Goal: Navigation & Orientation: Find specific page/section

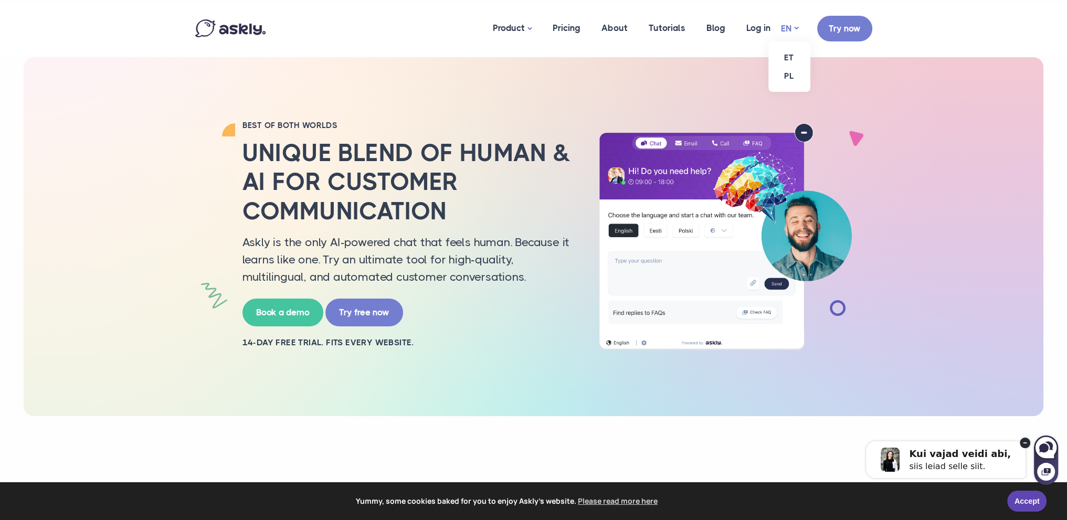
click at [797, 28] on link "EN" at bounding box center [789, 28] width 17 height 15
click at [795, 61] on link "ET" at bounding box center [789, 57] width 42 height 18
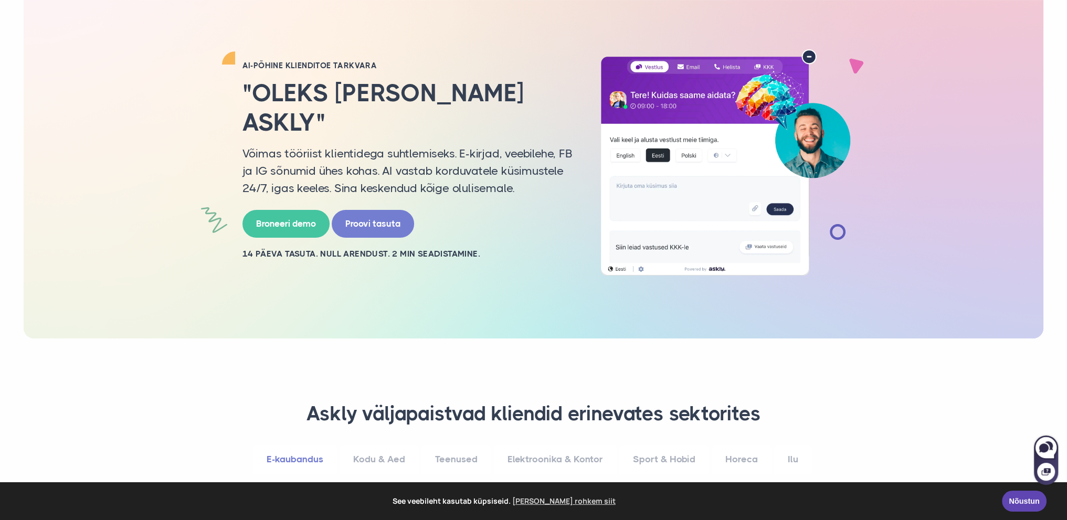
scroll to position [210, 0]
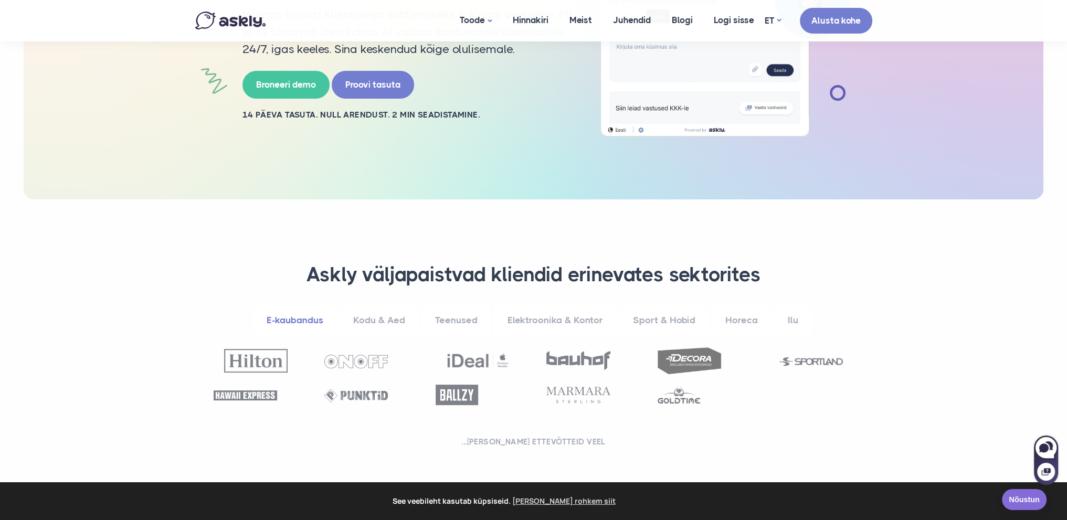
click at [1008, 502] on link "Nõustun" at bounding box center [1024, 499] width 45 height 21
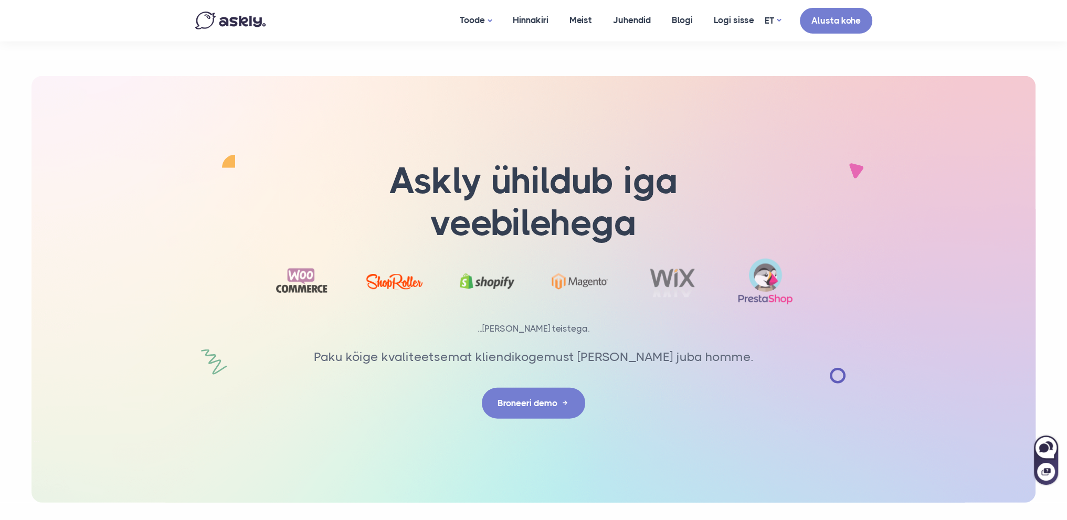
scroll to position [3370, 0]
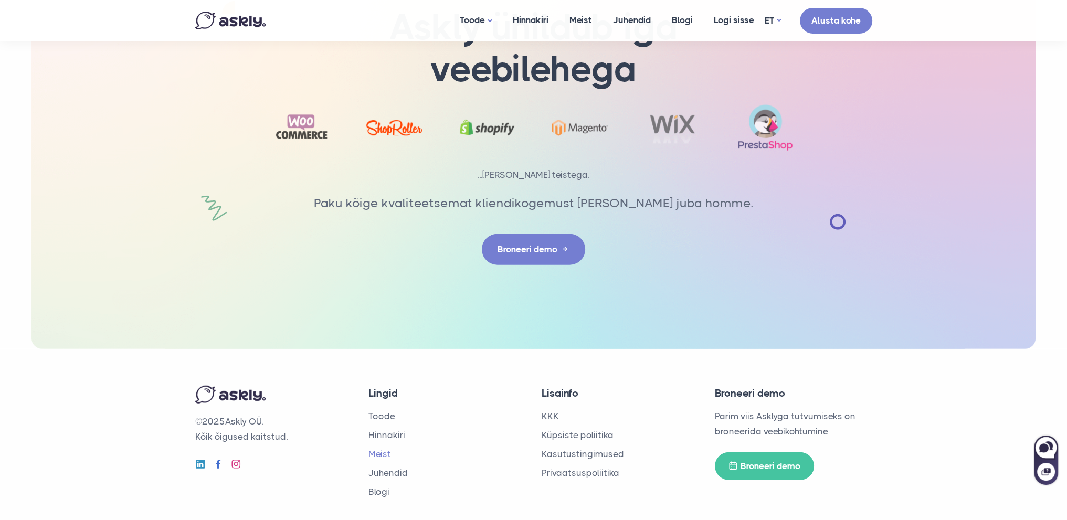
click at [376, 449] on link "Meist" at bounding box center [379, 454] width 23 height 10
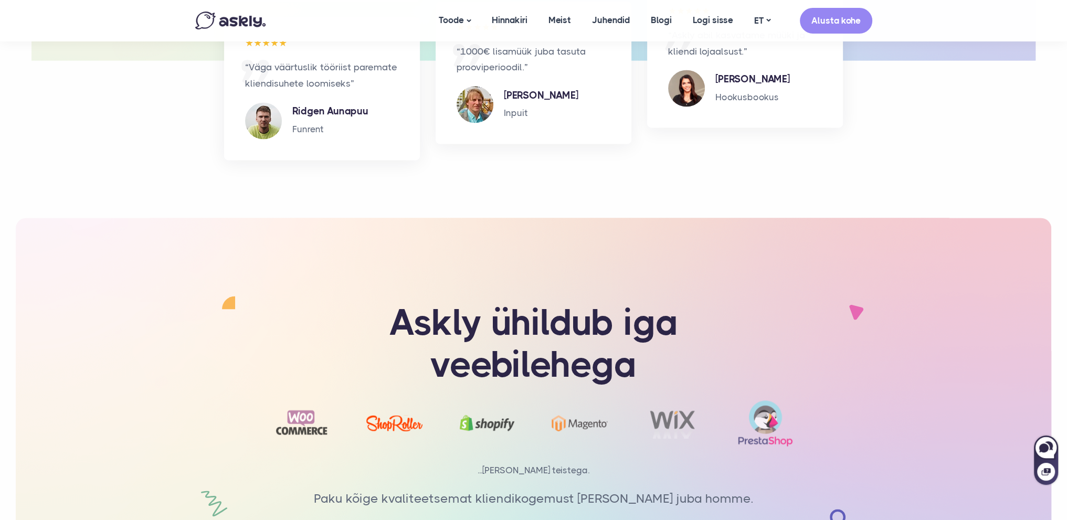
scroll to position [2322, 0]
